Goal: Task Accomplishment & Management: Use online tool/utility

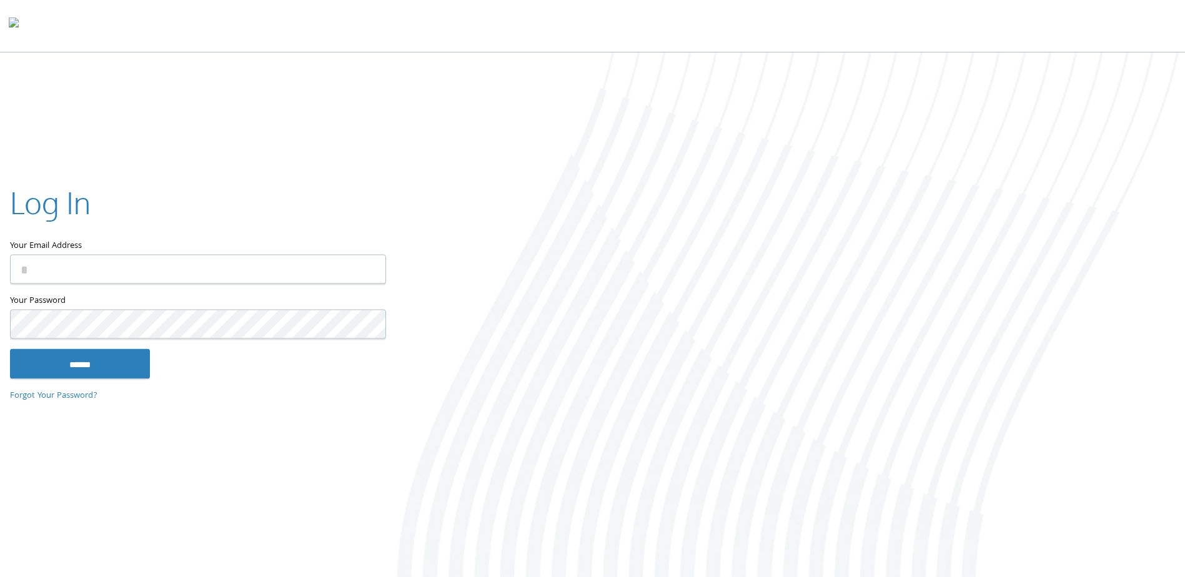
type input "**********"
click at [68, 368] on input "******" at bounding box center [80, 364] width 140 height 30
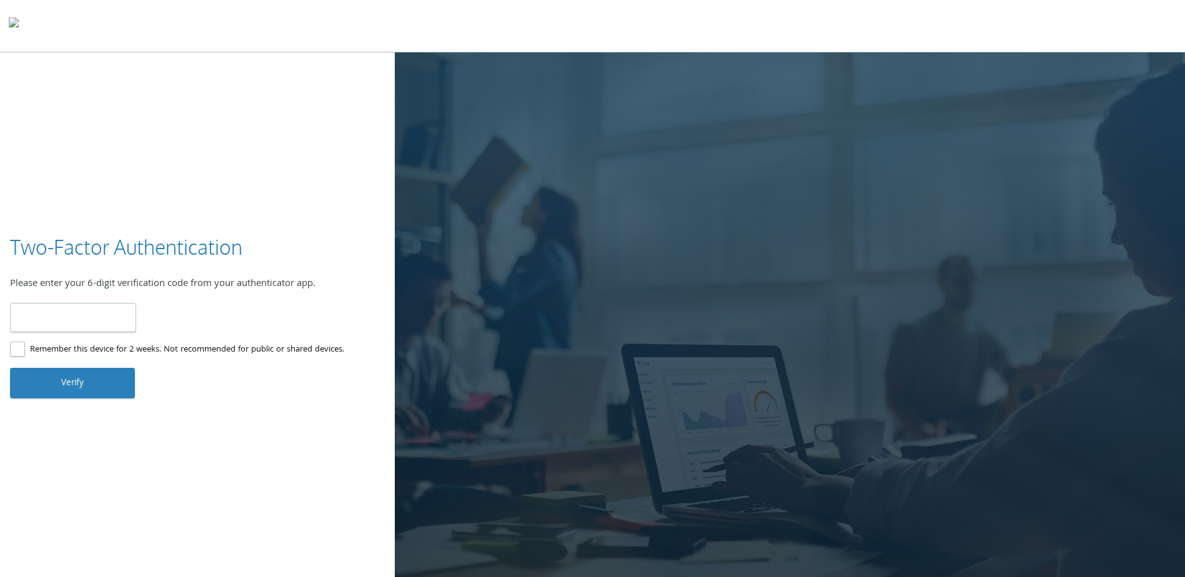
click at [103, 317] on input "number" at bounding box center [73, 317] width 126 height 29
type input "******"
